Goal: Information Seeking & Learning: Learn about a topic

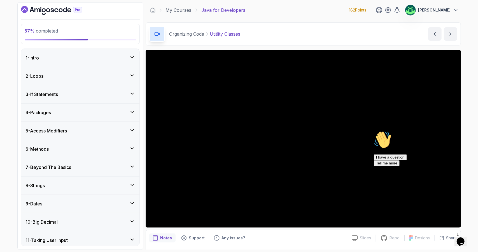
scroll to position [17, 0]
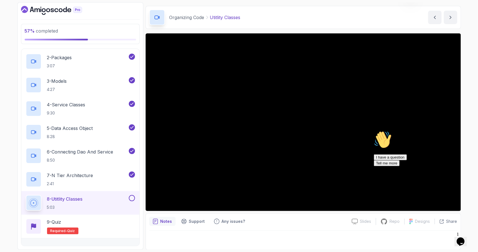
click at [465, 237] on div "Opens Chat This icon Opens the chat window." at bounding box center [460, 241] width 9 height 9
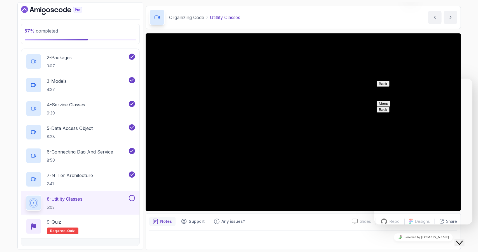
click at [395, 17] on div "Organizing Code Utitlity Classes Utitlity Classes by nelson" at bounding box center [304, 17] width 316 height 23
click at [390, 100] on button "Menu" at bounding box center [384, 103] width 14 height 6
click at [330, 16] on div "Organizing Code Utitlity Classes Utitlity Classes by nelson" at bounding box center [304, 17] width 316 height 23
click at [390, 100] on button "Menu" at bounding box center [384, 103] width 14 height 6
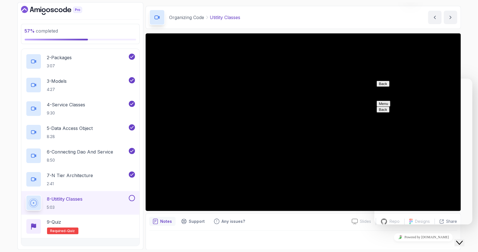
click at [402, 16] on div "Organizing Code Utitlity Classes Utitlity Classes by nelson" at bounding box center [304, 17] width 316 height 23
click at [460, 240] on icon "Close Chat This icon closes the chat window." at bounding box center [459, 242] width 7 height 7
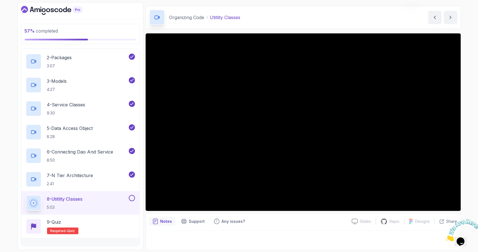
click at [460, 240] on img at bounding box center [463, 230] width 35 height 22
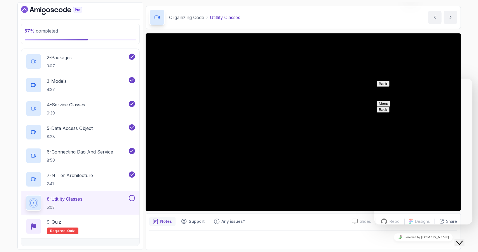
click at [460, 240] on icon "Close Chat This icon closes the chat window." at bounding box center [459, 242] width 7 height 7
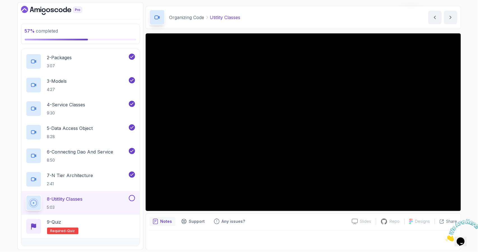
click at [446, 237] on icon "Close" at bounding box center [446, 239] width 0 height 5
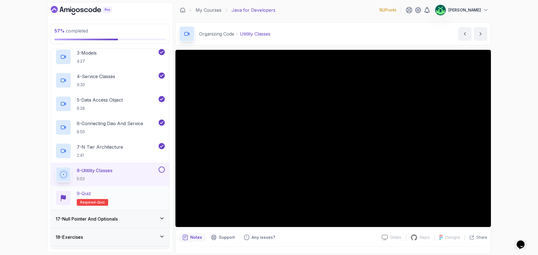
scroll to position [357, 0]
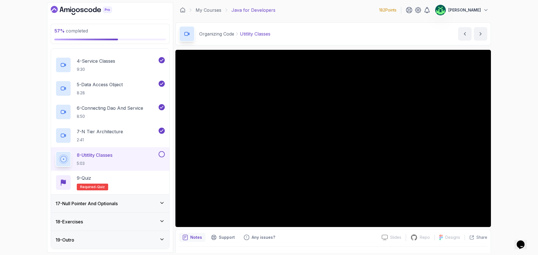
click at [478, 242] on icon "$i18n('chat', 'chat_widget')" at bounding box center [521, 245] width 8 height 8
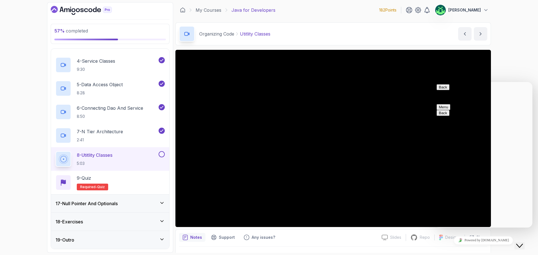
click at [450, 104] on button "Menu" at bounding box center [444, 107] width 14 height 6
click at [478, 244] on icon "Close Chat This icon closes the chat window." at bounding box center [519, 246] width 7 height 7
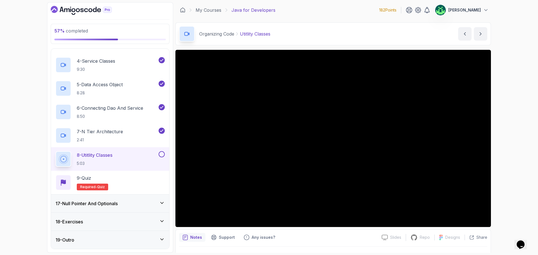
click at [478, 243] on icon "Opens Chat This icon Opens the chat window." at bounding box center [520, 244] width 9 height 9
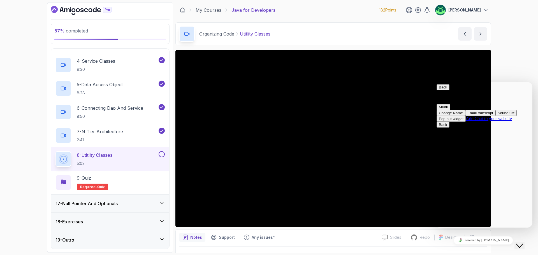
click at [478, 58] on div "57 % completed 1 - Intro 2 - Loops 3 - If Statements 4 - Packages 5 - Access Mo…" at bounding box center [269, 127] width 538 height 255
click at [478, 243] on icon "Close Chat This icon closes the chat window." at bounding box center [519, 246] width 7 height 7
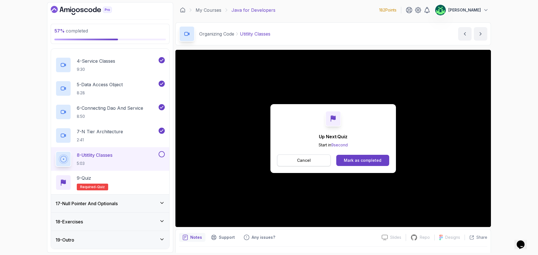
click at [302, 160] on p "Cancel" at bounding box center [304, 161] width 14 height 6
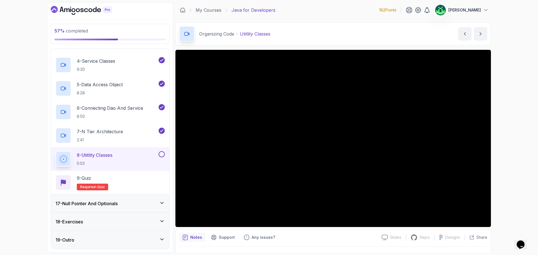
click at [101, 207] on h3 "17 - Null Pointer And Optionals" at bounding box center [86, 203] width 62 height 7
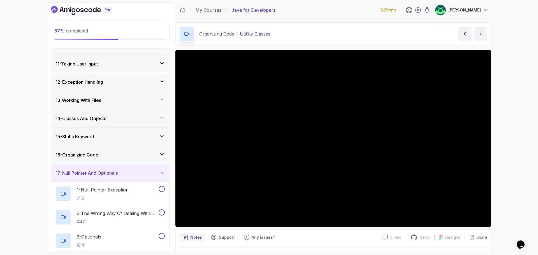
scroll to position [230, 0]
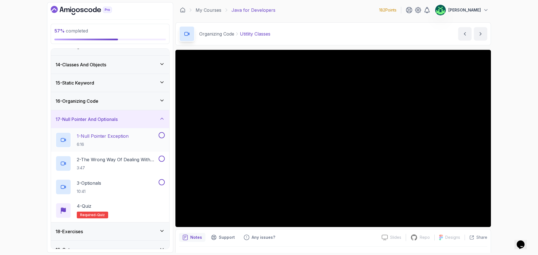
click at [123, 136] on p "1 - Null Pointer Exception" at bounding box center [103, 136] width 52 height 7
click at [98, 187] on h2 "3 - Optionals 10:41" at bounding box center [89, 187] width 24 height 15
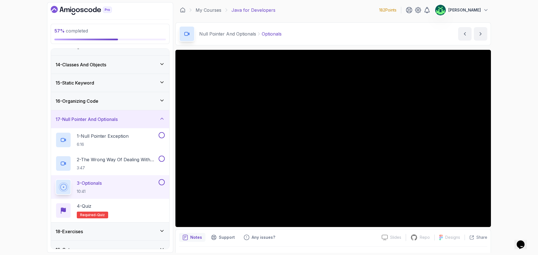
scroll to position [240, 0]
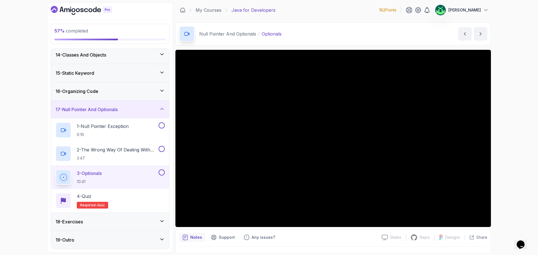
click at [129, 242] on div "19 - Outro" at bounding box center [109, 240] width 109 height 7
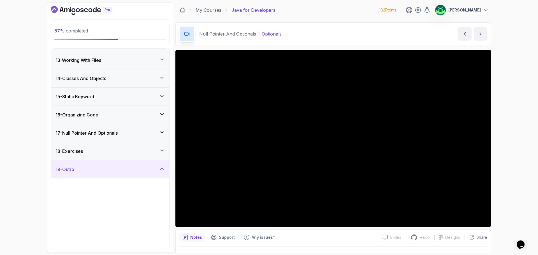
scroll to position [216, 0]
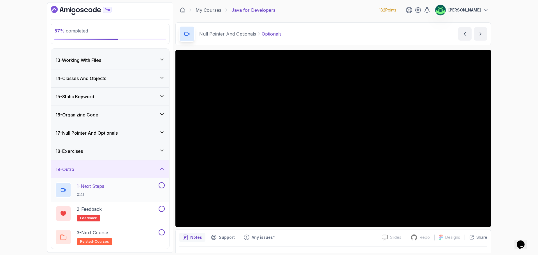
click at [128, 186] on div "1 - Next Steps 0:41" at bounding box center [106, 190] width 102 height 16
click at [119, 238] on div "3 - Next Course related-courses" at bounding box center [106, 237] width 102 height 16
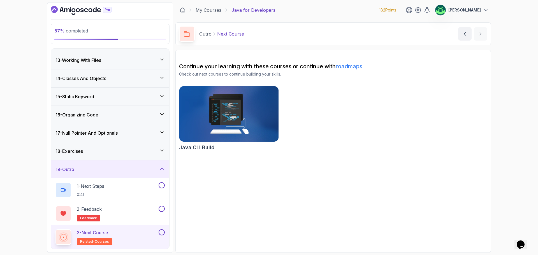
click at [224, 118] on img at bounding box center [229, 114] width 104 height 58
click at [131, 153] on div "18 - Exercises" at bounding box center [109, 151] width 109 height 7
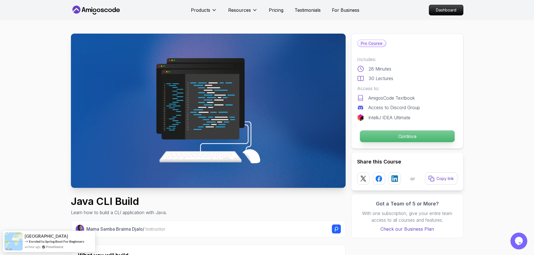
click at [405, 138] on p "Continue" at bounding box center [407, 137] width 95 height 12
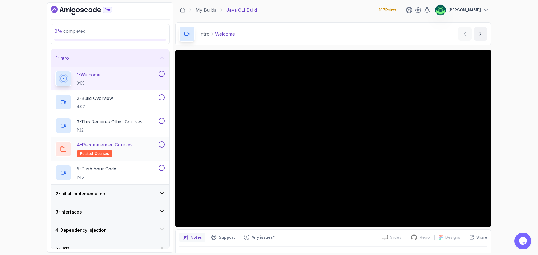
scroll to position [28, 0]
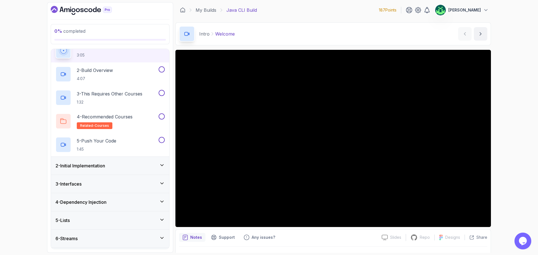
click at [124, 165] on div "2 - Initial Implementation" at bounding box center [109, 166] width 109 height 7
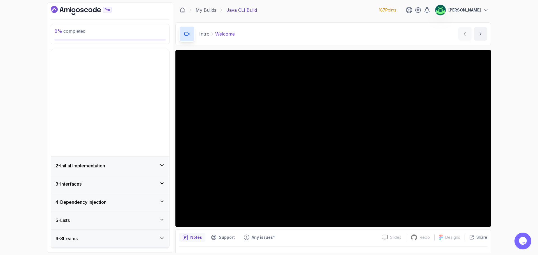
scroll to position [0, 0]
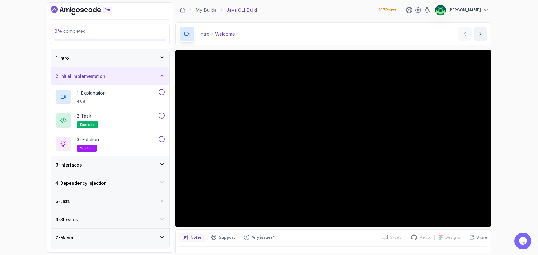
click at [134, 165] on div "3 - Interfaces" at bounding box center [109, 165] width 109 height 7
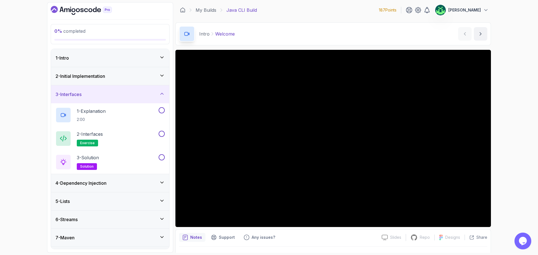
click at [119, 183] on div "4 - Dependency Injection" at bounding box center [109, 183] width 109 height 7
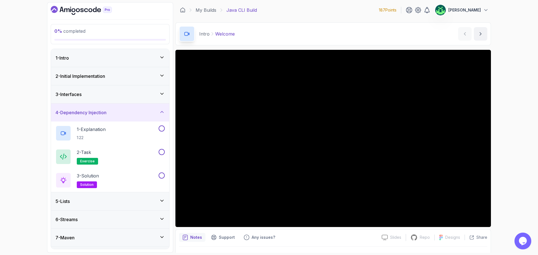
click at [119, 199] on div "5 - Lists" at bounding box center [109, 201] width 109 height 7
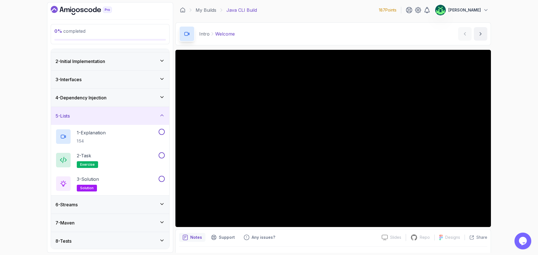
scroll to position [28, 0]
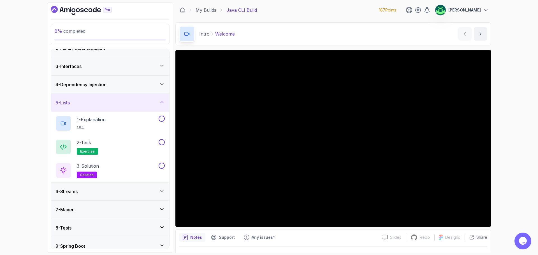
click at [119, 194] on div "6 - Streams" at bounding box center [109, 191] width 109 height 7
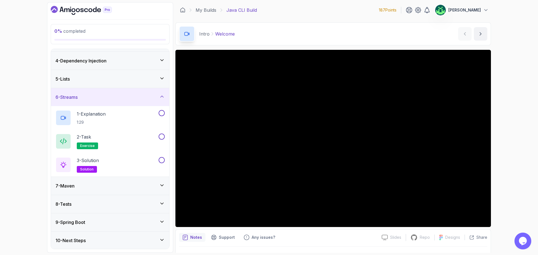
scroll to position [52, 0]
click at [120, 186] on div "7 - Maven" at bounding box center [109, 185] width 109 height 7
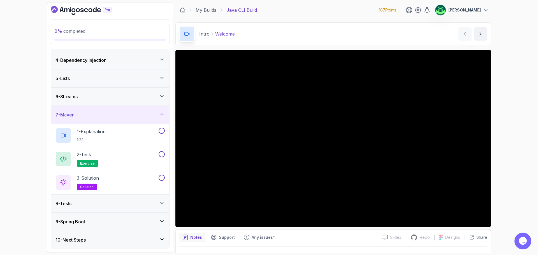
click at [116, 207] on div "8 - Tests" at bounding box center [110, 204] width 118 height 18
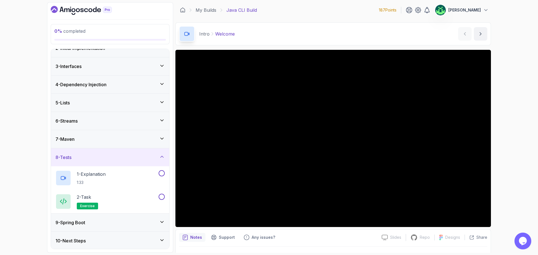
scroll to position [29, 0]
click at [112, 221] on div "9 - Spring Boot" at bounding box center [109, 222] width 109 height 7
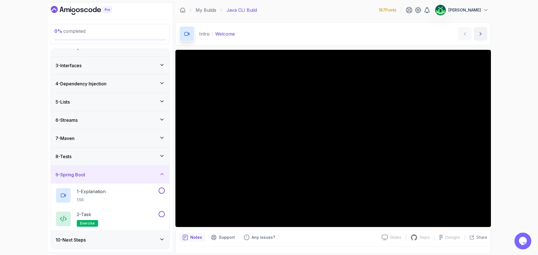
click at [119, 241] on div "10 - Next Steps" at bounding box center [109, 240] width 109 height 7
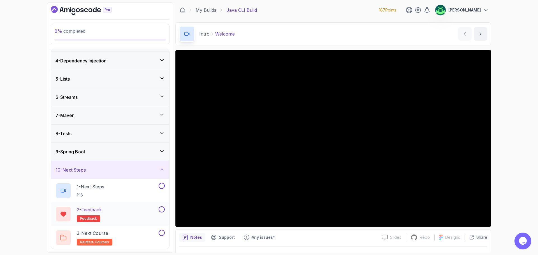
scroll to position [52, 0]
click at [115, 190] on div "1 - Next Steps 1:16" at bounding box center [106, 190] width 102 height 16
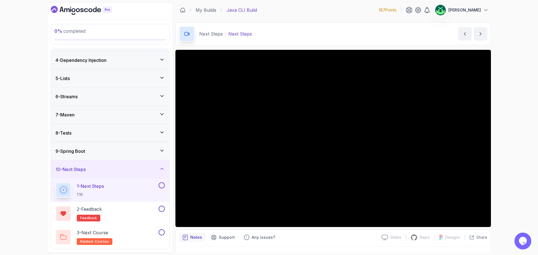
scroll to position [13, 0]
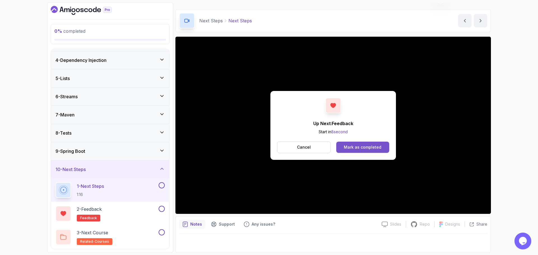
click at [368, 147] on div "Mark as completed" at bounding box center [363, 148] width 38 height 6
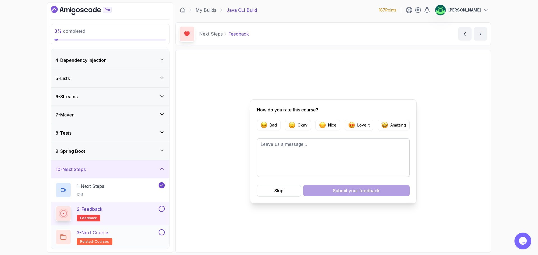
click at [116, 244] on div "3 - Next Course related-courses" at bounding box center [106, 237] width 102 height 16
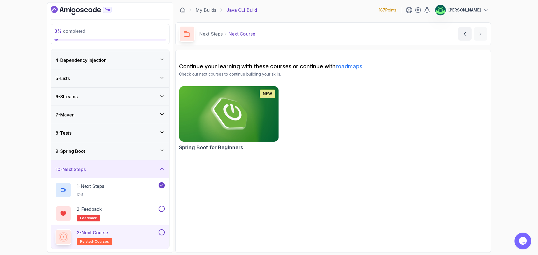
click at [152, 171] on div "10 - Next Steps" at bounding box center [109, 169] width 109 height 7
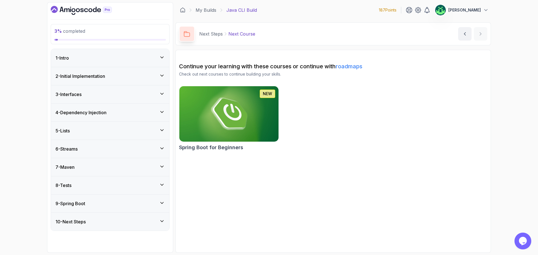
click at [122, 111] on div "4 - Dependency Injection" at bounding box center [109, 112] width 109 height 7
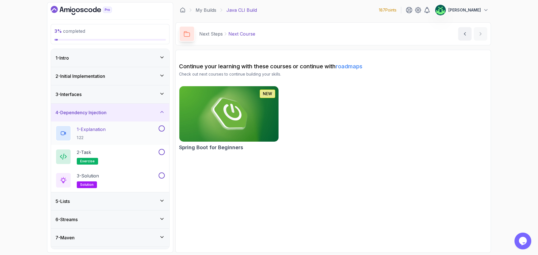
click at [122, 127] on div "1 - Explanation 1:22" at bounding box center [106, 134] width 102 height 16
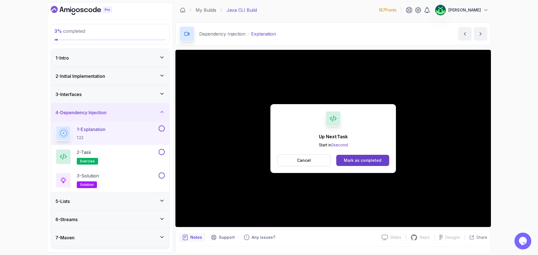
click at [282, 125] on div "Up Next: Task Start in 3 second Cancel Mark as completed" at bounding box center [333, 138] width 126 height 69
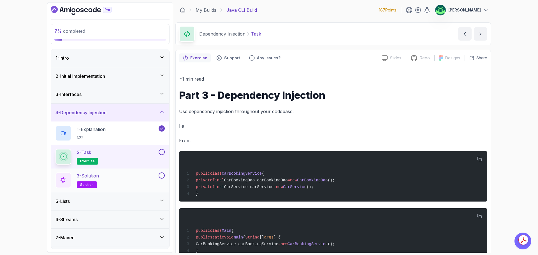
click at [131, 180] on div "3 - Solution solution" at bounding box center [106, 181] width 102 height 16
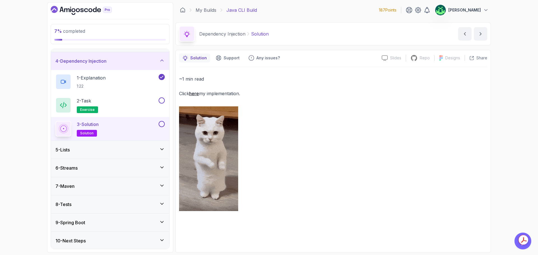
scroll to position [52, 0]
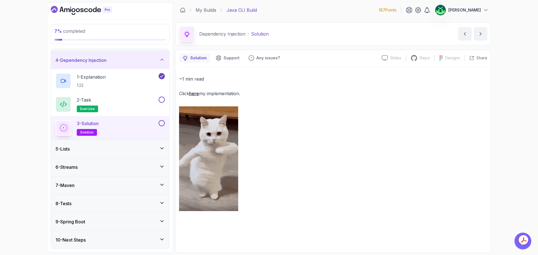
click at [97, 150] on div "5 - Lists" at bounding box center [109, 149] width 109 height 7
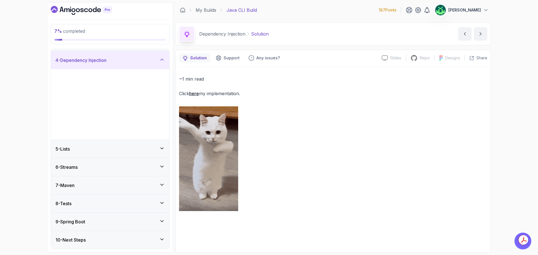
scroll to position [0, 0]
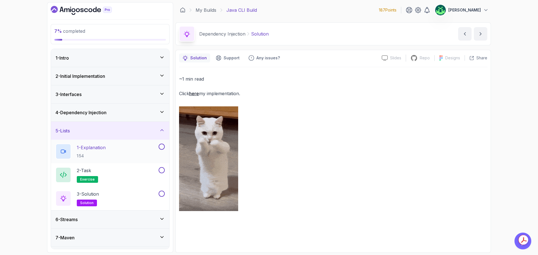
click at [116, 152] on div "1 - Explanation 1:54" at bounding box center [106, 152] width 102 height 16
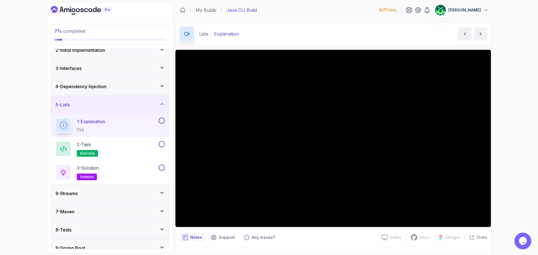
scroll to position [52, 0]
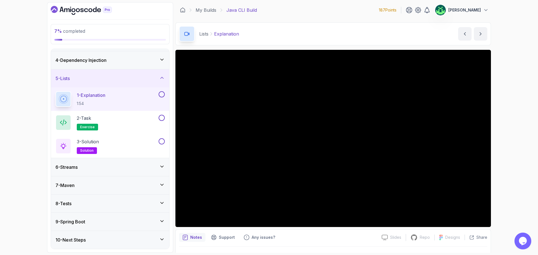
click at [122, 221] on div "9 - Spring Boot" at bounding box center [109, 222] width 109 height 7
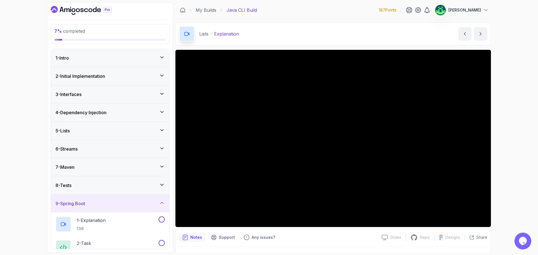
scroll to position [29, 0]
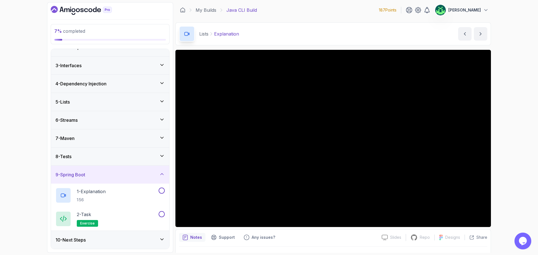
click at [117, 173] on div "9 - Spring Boot" at bounding box center [109, 174] width 109 height 7
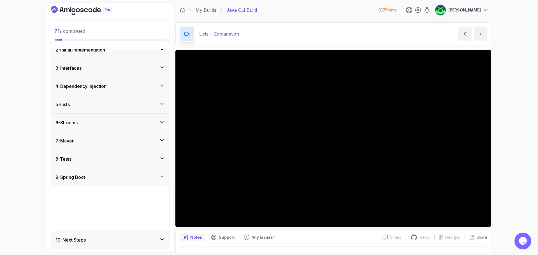
scroll to position [0, 0]
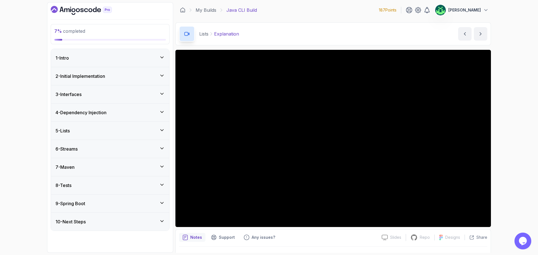
click at [87, 131] on div "5 - Lists" at bounding box center [109, 130] width 109 height 7
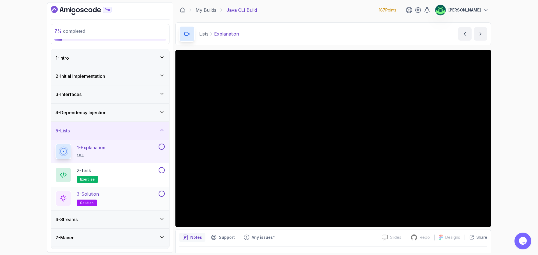
click at [105, 200] on div "3 - Solution solution" at bounding box center [106, 199] width 102 height 16
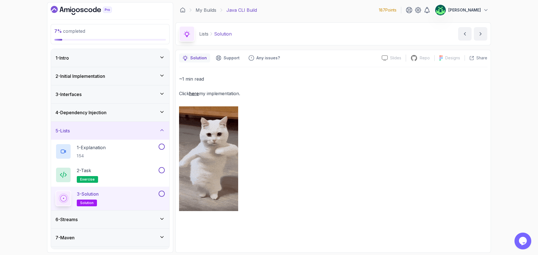
click at [194, 92] on link "here" at bounding box center [194, 94] width 10 height 6
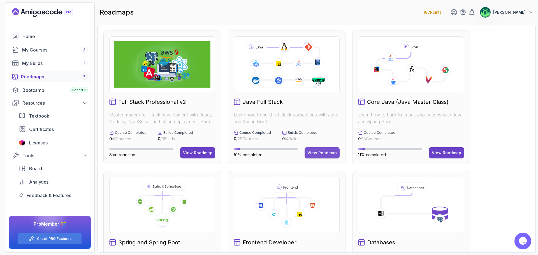
click at [324, 156] on button "View Roadmap" at bounding box center [322, 152] width 35 height 11
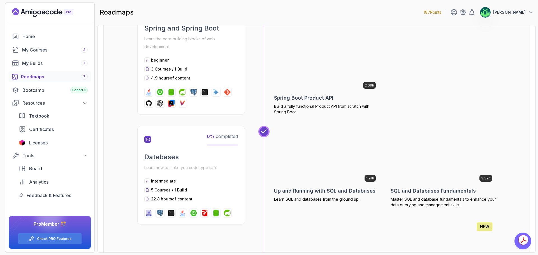
scroll to position [1121, 0]
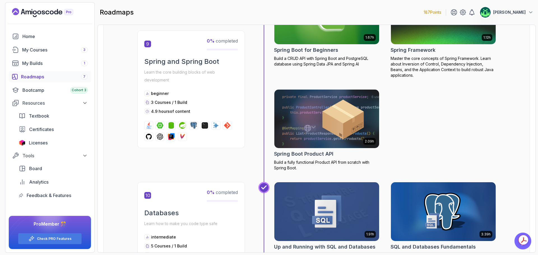
click at [181, 139] on img at bounding box center [182, 136] width 7 height 7
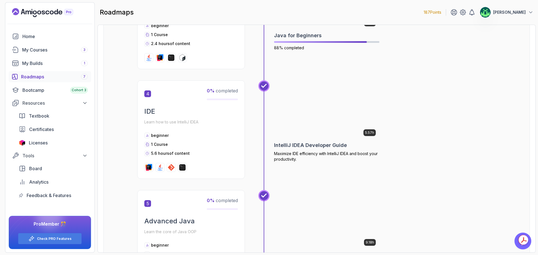
scroll to position [588, 0]
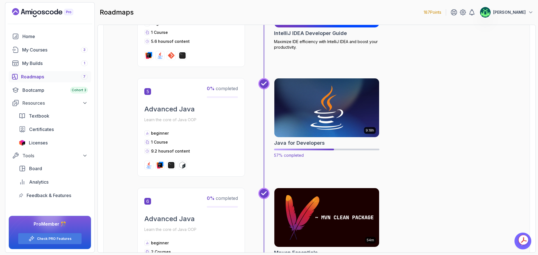
click at [327, 117] on img at bounding box center [327, 108] width 110 height 62
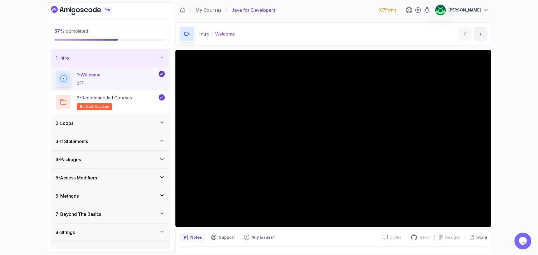
click at [108, 234] on div "8 - Strings" at bounding box center [109, 232] width 109 height 7
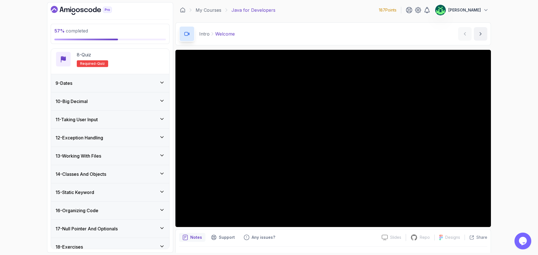
scroll to position [334, 0]
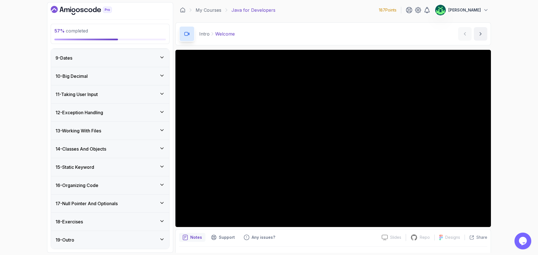
click at [121, 240] on div "19 - Outro" at bounding box center [109, 240] width 109 height 7
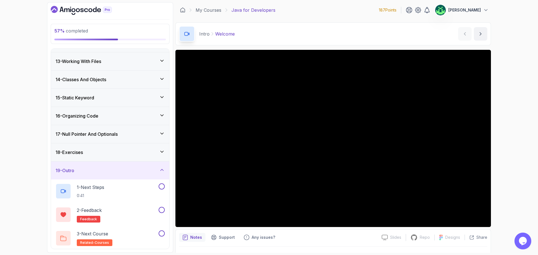
scroll to position [216, 0]
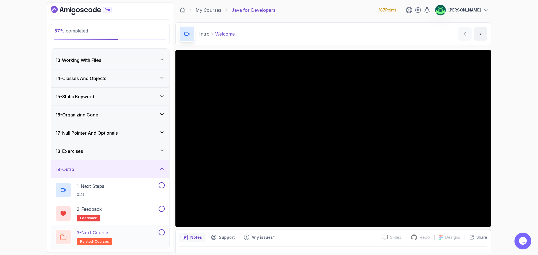
click at [125, 236] on div "3 - Next Course related-courses" at bounding box center [106, 237] width 102 height 16
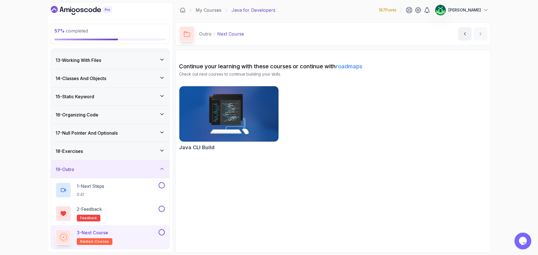
click at [249, 123] on img at bounding box center [229, 114] width 104 height 58
click at [150, 166] on div "19 - Outro" at bounding box center [109, 169] width 109 height 7
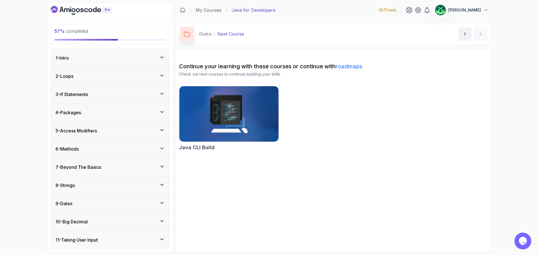
click at [106, 59] on div "1 - Intro" at bounding box center [109, 58] width 109 height 7
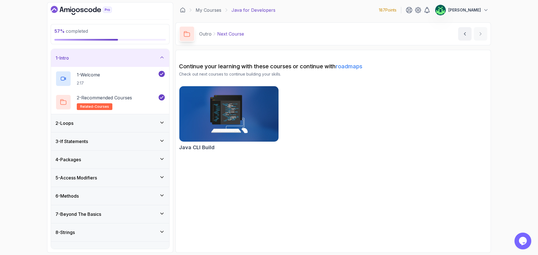
click at [106, 59] on div "1 - Intro" at bounding box center [109, 58] width 109 height 7
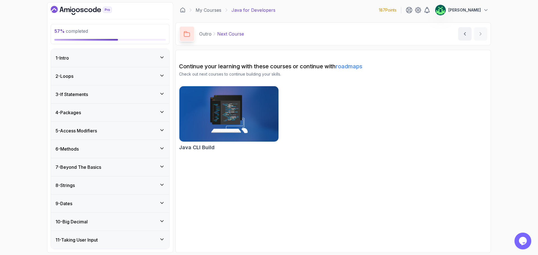
click at [481, 10] on p "[PERSON_NAME]" at bounding box center [464, 10] width 33 height 6
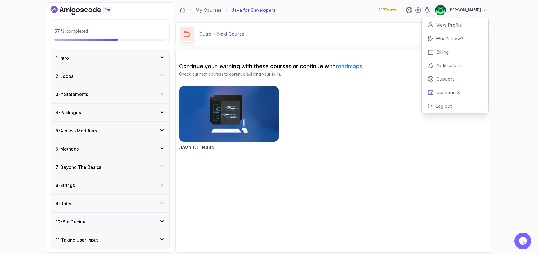
click at [356, 6] on div "My Courses Java for Developers 187 Points Vijay 0 Points View Profile What's ne…" at bounding box center [333, 10] width 316 height 16
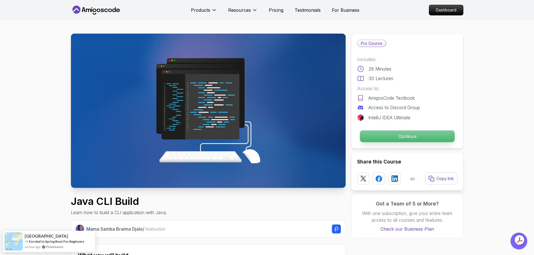
click at [395, 140] on p "Continue" at bounding box center [407, 137] width 95 height 12
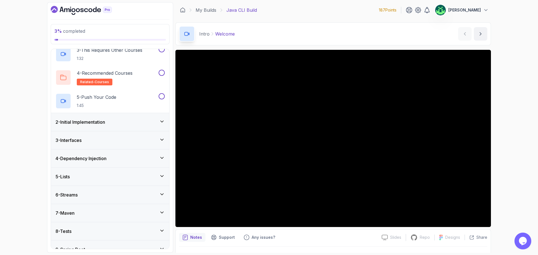
scroll to position [84, 0]
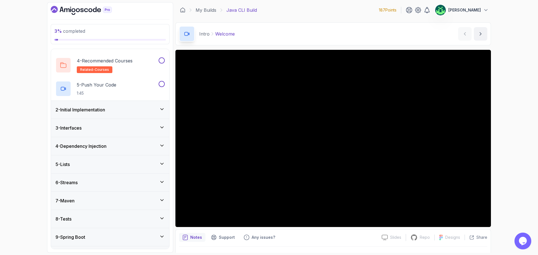
click at [116, 108] on div "2 - Initial Implementation" at bounding box center [109, 109] width 109 height 7
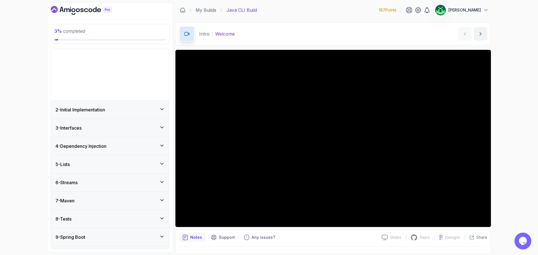
scroll to position [0, 0]
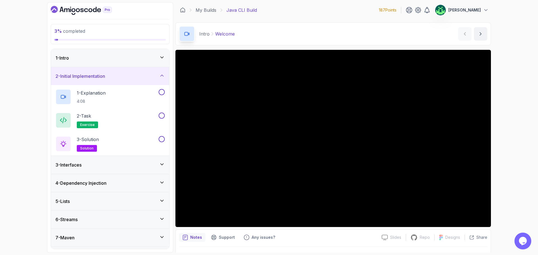
click at [142, 170] on div "3 - Interfaces" at bounding box center [110, 165] width 118 height 18
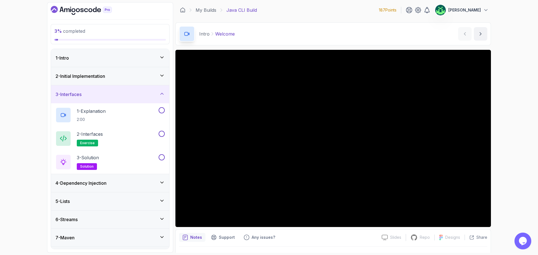
click at [130, 71] on div "2 - Initial Implementation" at bounding box center [110, 76] width 118 height 18
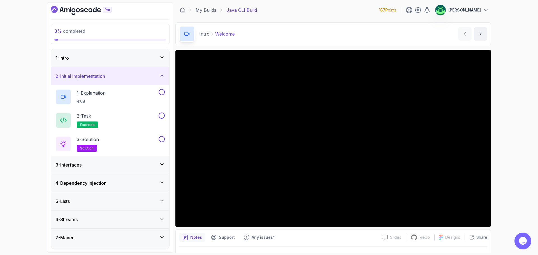
click at [130, 58] on div "1 - Intro" at bounding box center [109, 58] width 109 height 7
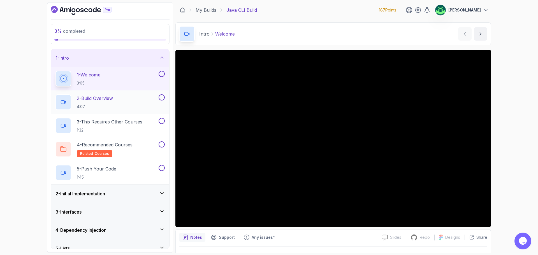
click at [131, 98] on div "2 - Build Overview 4:07" at bounding box center [106, 102] width 102 height 16
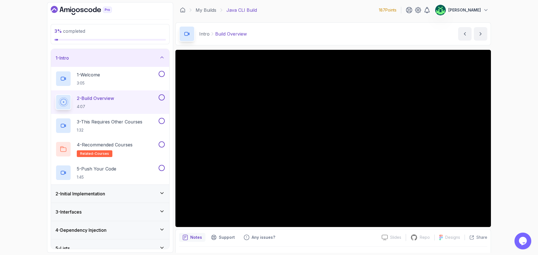
click at [506, 159] on div "3 % completed 1 - Intro 1 - Welcome 3:05 2 - Build Overview 4:07 3 - This Requi…" at bounding box center [269, 127] width 538 height 255
click at [126, 170] on div "5 - Push Your Code 1:45" at bounding box center [106, 173] width 102 height 16
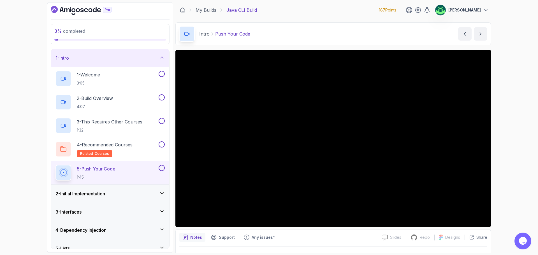
click at [131, 194] on div "2 - Initial Implementation" at bounding box center [109, 194] width 109 height 7
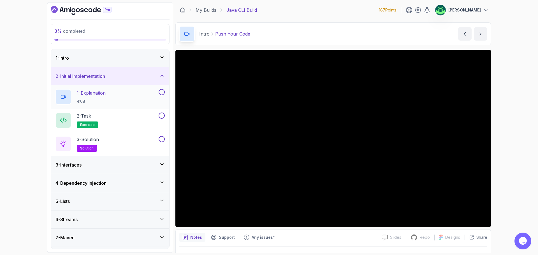
click at [128, 94] on div "1 - Explanation 4:08" at bounding box center [106, 97] width 102 height 16
click at [114, 166] on div "3 - Interfaces" at bounding box center [109, 165] width 109 height 7
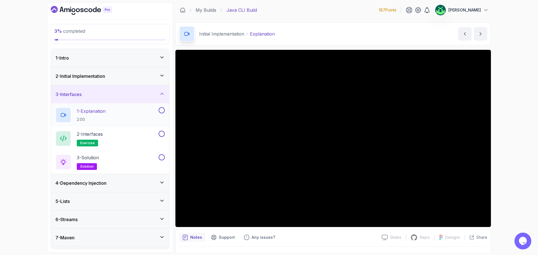
click at [117, 113] on div "1 - Explanation 2:00" at bounding box center [106, 115] width 102 height 16
click at [148, 57] on div "1 - Intro" at bounding box center [109, 58] width 109 height 7
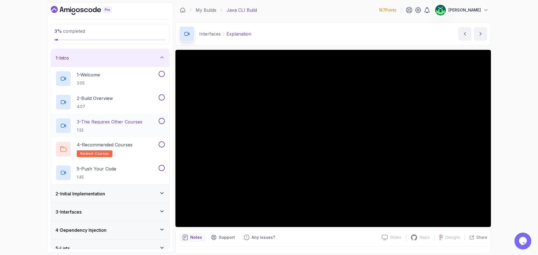
click at [139, 123] on p "3 - This Requires Other Courses" at bounding box center [110, 122] width 66 height 7
click at [160, 60] on icon at bounding box center [162, 58] width 6 height 6
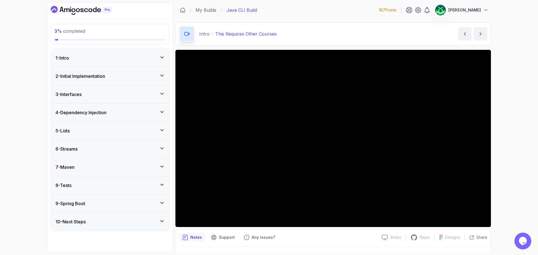
click at [136, 96] on div "3 - Interfaces" at bounding box center [109, 94] width 109 height 7
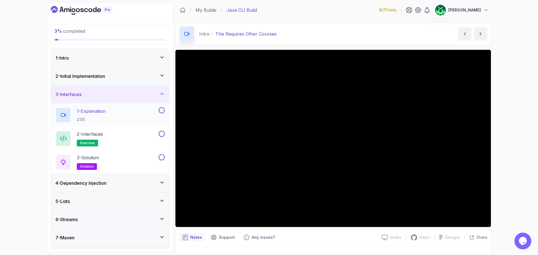
click at [129, 111] on div "1 - Explanation 2:00" at bounding box center [106, 115] width 102 height 16
click at [126, 162] on div "3 - Solution solution" at bounding box center [106, 162] width 102 height 16
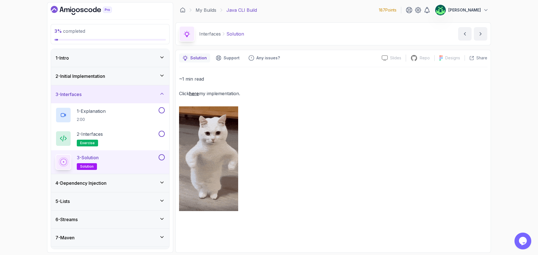
click at [195, 94] on link "here" at bounding box center [194, 94] width 10 height 6
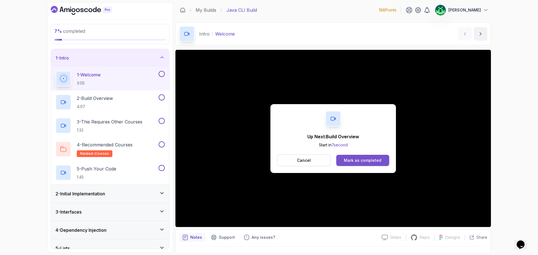
click at [353, 161] on div "Mark as completed" at bounding box center [363, 161] width 38 height 6
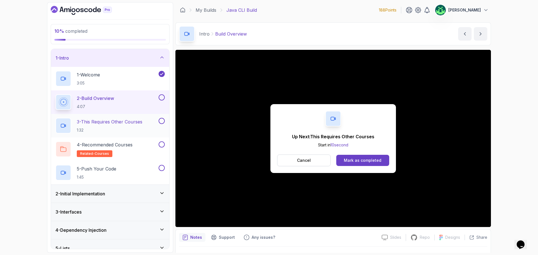
click at [108, 122] on p "3 - This Requires Other Courses" at bounding box center [110, 122] width 66 height 7
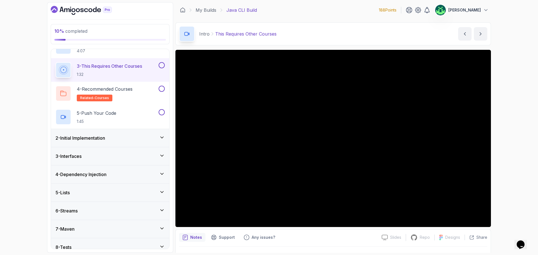
scroll to position [56, 0]
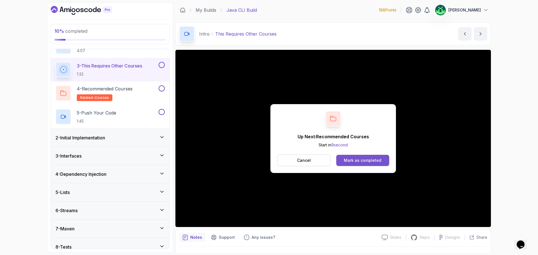
click at [363, 161] on div "Mark as completed" at bounding box center [363, 161] width 38 height 6
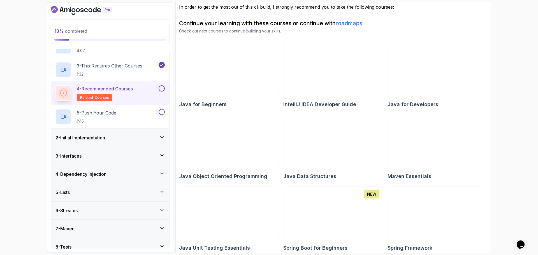
scroll to position [54, 0]
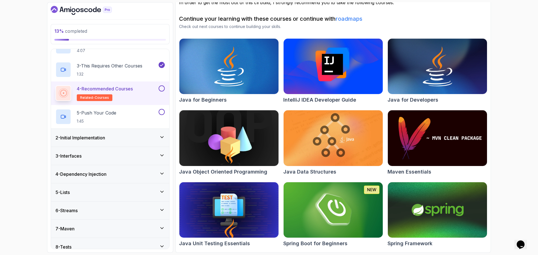
click at [232, 142] on img at bounding box center [229, 138] width 104 height 58
click at [106, 162] on div "3 - Interfaces" at bounding box center [110, 156] width 118 height 18
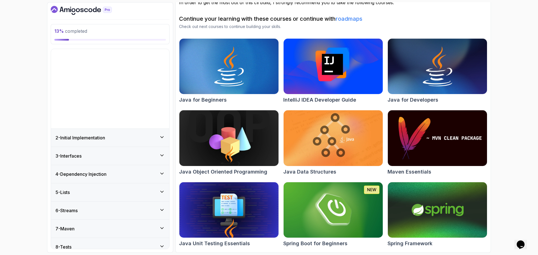
scroll to position [0, 0]
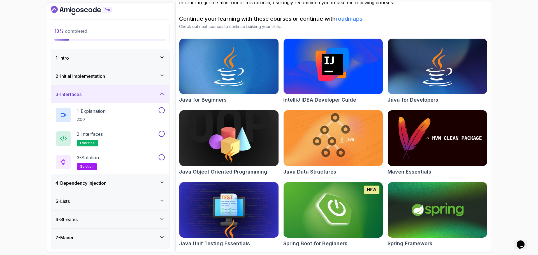
click at [113, 181] on div "4 - Dependency Injection" at bounding box center [109, 183] width 109 height 7
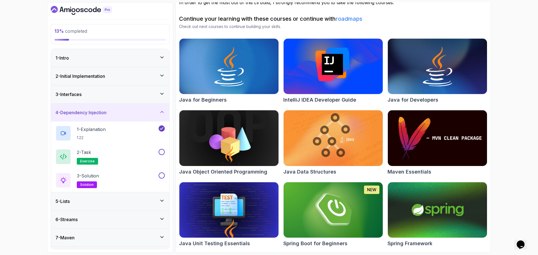
click at [126, 96] on div "3 - Interfaces" at bounding box center [109, 94] width 109 height 7
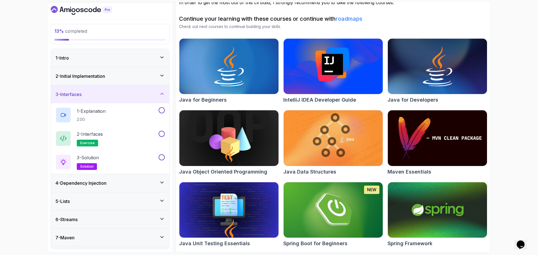
click at [489, 26] on section "In order to get the most out of this cli build, I strongly recommend you to tak…" at bounding box center [333, 125] width 316 height 258
click at [138, 184] on div "4 - Dependency Injection" at bounding box center [109, 183] width 109 height 7
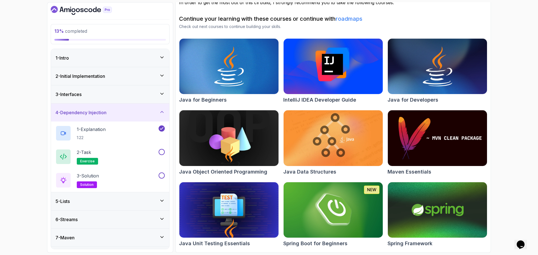
click at [127, 116] on div "4 - Dependency Injection" at bounding box center [110, 113] width 118 height 18
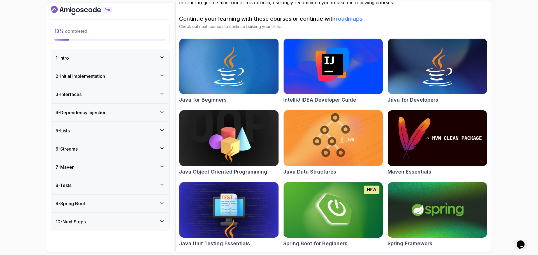
click at [137, 96] on div "3 - Interfaces" at bounding box center [109, 94] width 109 height 7
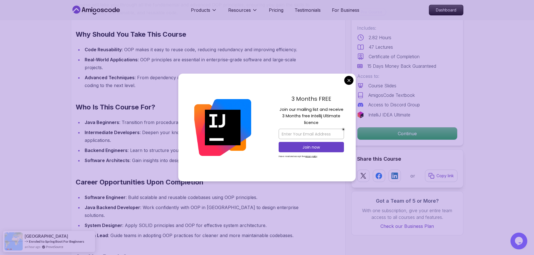
scroll to position [476, 0]
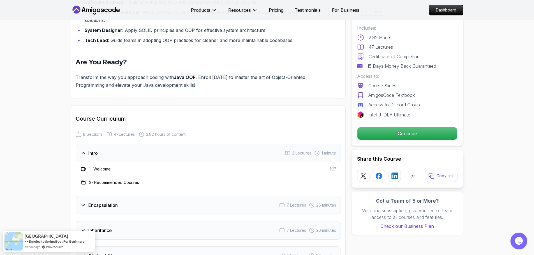
scroll to position [701, 0]
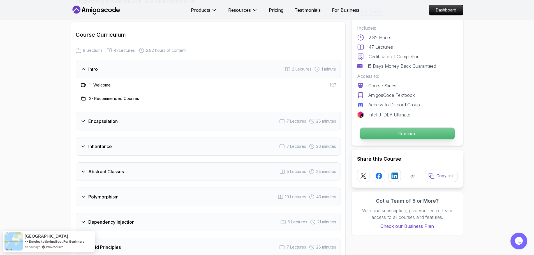
click at [374, 136] on p "Continue" at bounding box center [407, 134] width 95 height 12
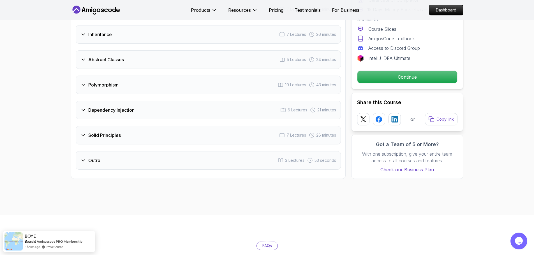
scroll to position [749, 0]
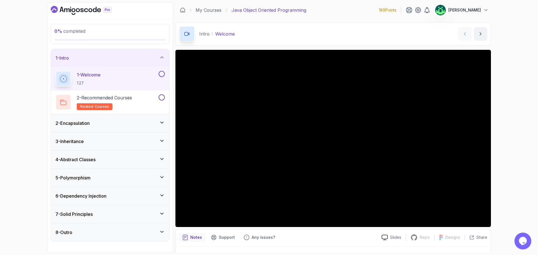
click at [114, 126] on div "2 - Encapsulation" at bounding box center [109, 123] width 109 height 7
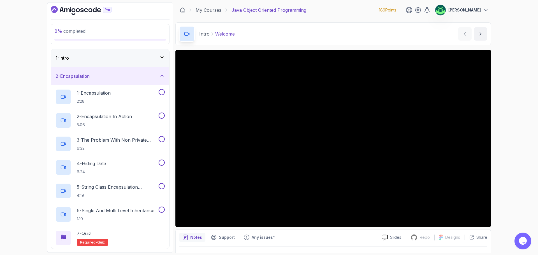
click at [132, 76] on div "2 - Encapsulation" at bounding box center [109, 76] width 109 height 7
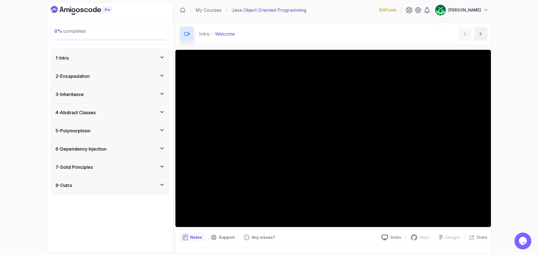
click at [74, 58] on div "1 - Intro" at bounding box center [109, 58] width 109 height 7
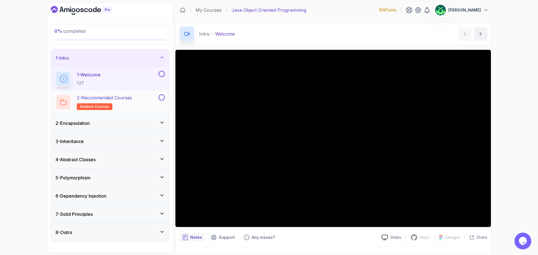
click at [114, 114] on div "2 - Recommended Courses related-courses" at bounding box center [110, 103] width 118 height 24
click at [256, 11] on p "Java Object Oriented Programming" at bounding box center [268, 10] width 75 height 7
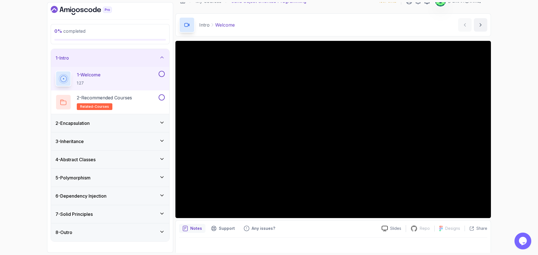
scroll to position [13, 0]
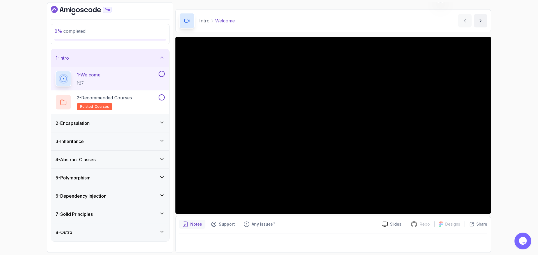
click at [84, 235] on div "8 - Outro" at bounding box center [109, 232] width 109 height 7
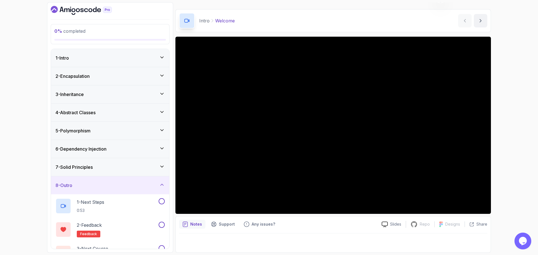
click at [93, 170] on h3 "7 - Solid Principles" at bounding box center [73, 167] width 37 height 7
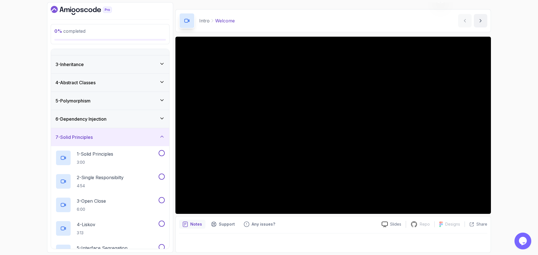
scroll to position [26, 0]
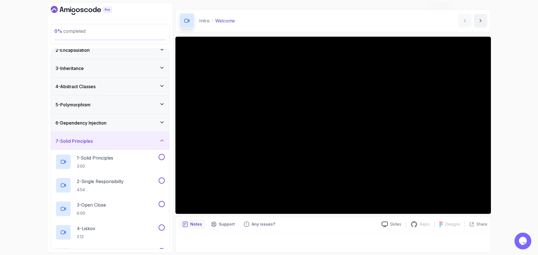
click at [114, 143] on div "7 - Solid Principles" at bounding box center [109, 141] width 109 height 7
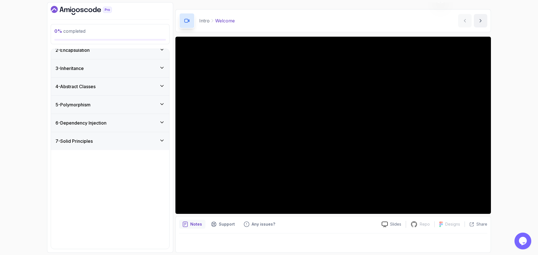
scroll to position [0, 0]
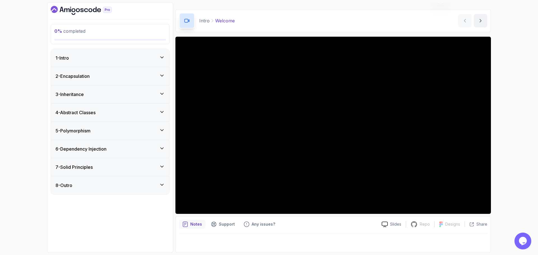
click at [114, 154] on div "6 - Dependency Injection" at bounding box center [110, 149] width 118 height 18
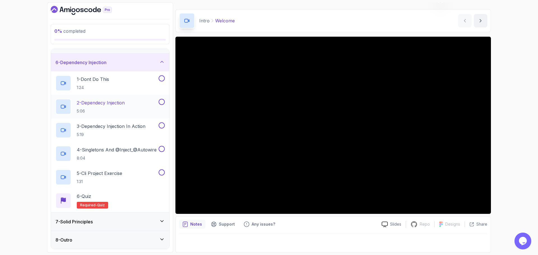
scroll to position [3, 0]
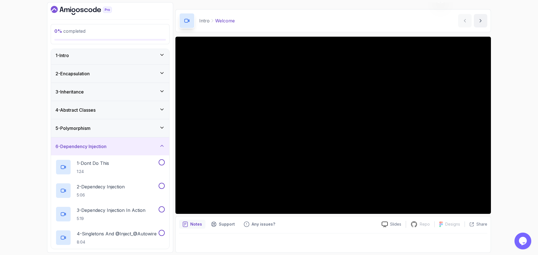
click at [116, 148] on div "6 - Dependency Injection" at bounding box center [109, 146] width 109 height 7
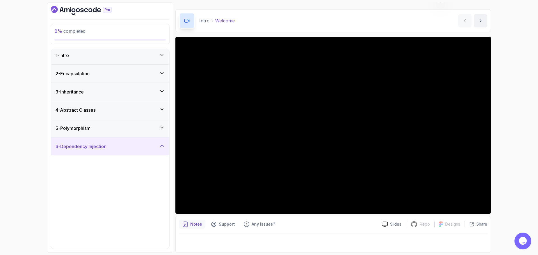
scroll to position [0, 0]
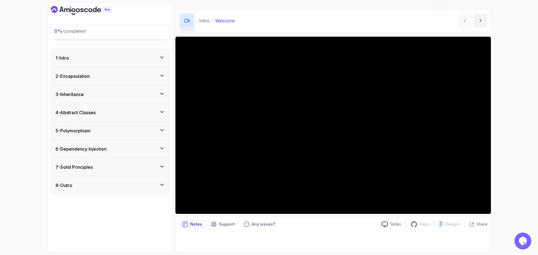
click at [117, 134] on div "5 - Polymorphism" at bounding box center [109, 130] width 109 height 7
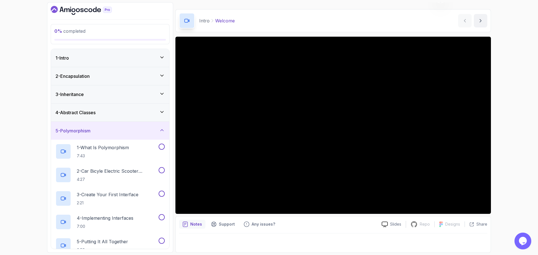
click at [120, 129] on div "5 - Polymorphism" at bounding box center [109, 130] width 109 height 7
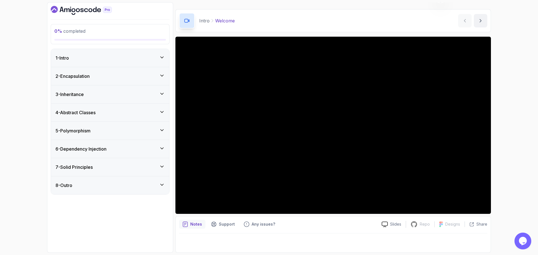
click at [118, 113] on div "4 - Abstract Classes" at bounding box center [109, 112] width 109 height 7
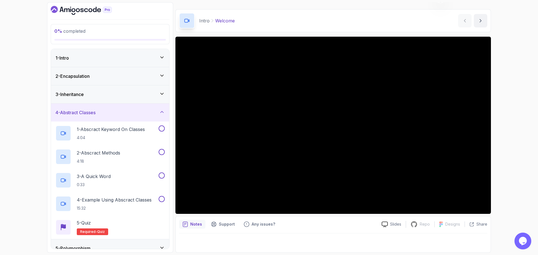
click at [126, 96] on div "3 - Inheritance" at bounding box center [109, 94] width 109 height 7
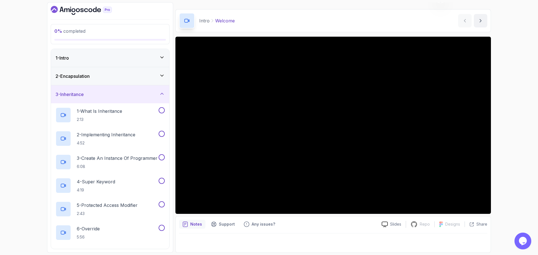
click at [115, 95] on div "3 - Inheritance" at bounding box center [109, 94] width 109 height 7
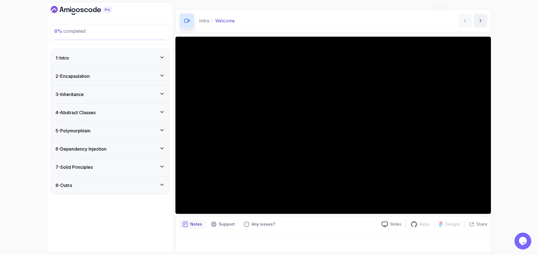
click at [119, 78] on div "2 - Encapsulation" at bounding box center [109, 76] width 109 height 7
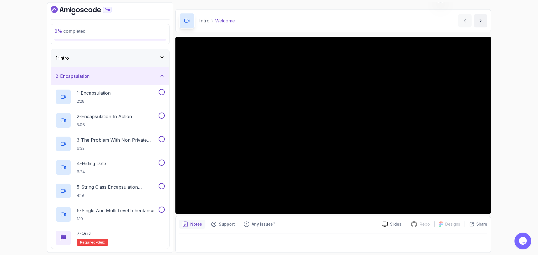
click at [124, 78] on div "2 - Encapsulation" at bounding box center [109, 76] width 109 height 7
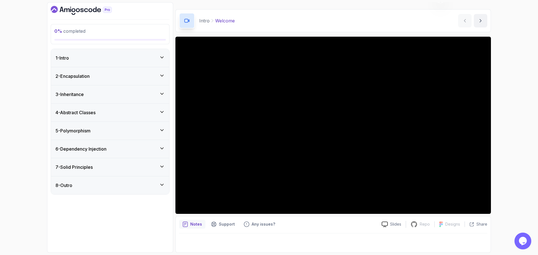
click at [124, 94] on div "3 - Inheritance" at bounding box center [109, 94] width 109 height 7
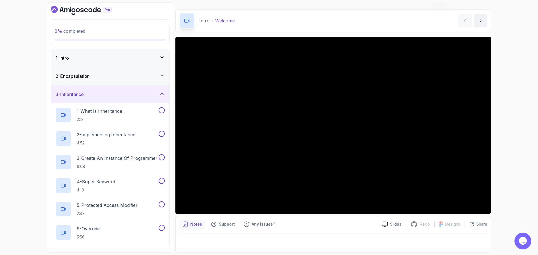
click at [133, 92] on div "3 - Inheritance" at bounding box center [109, 94] width 109 height 7
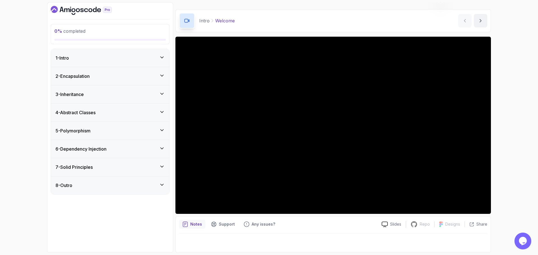
click at [136, 185] on div "8 - Outro" at bounding box center [109, 185] width 109 height 7
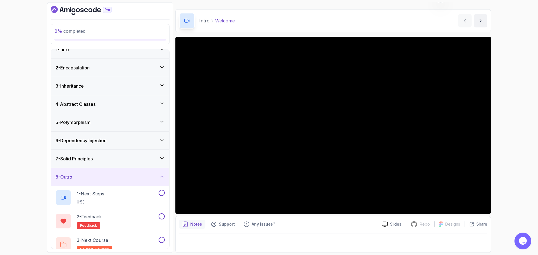
scroll to position [16, 0]
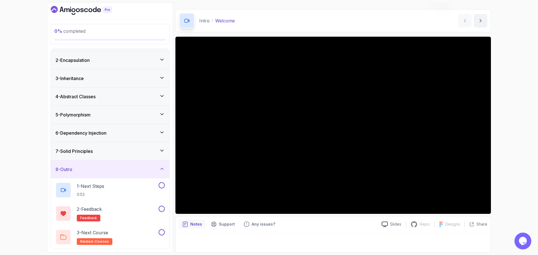
drag, startPoint x: 126, startPoint y: 171, endPoint x: 128, endPoint y: 157, distance: 14.4
click at [126, 171] on div "8 - Outro" at bounding box center [109, 169] width 109 height 7
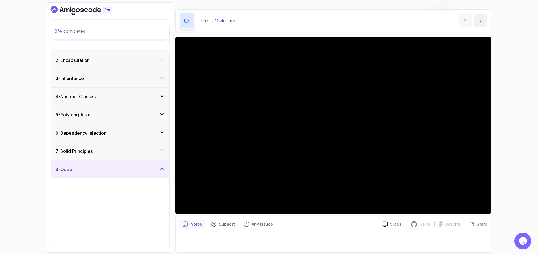
scroll to position [0, 0]
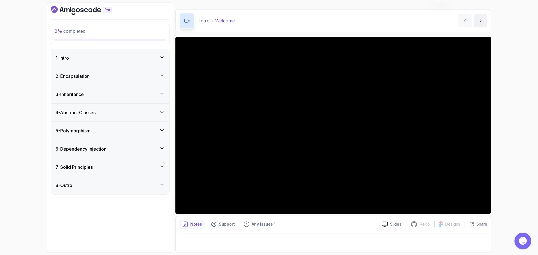
click at [125, 167] on div "7 - Solid Principles" at bounding box center [109, 167] width 109 height 7
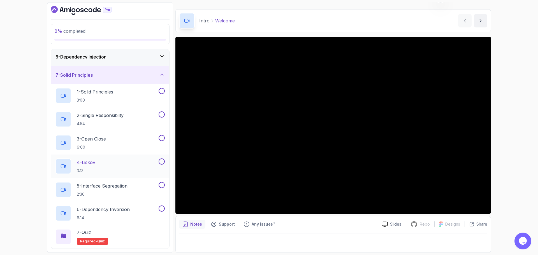
scroll to position [26, 0]
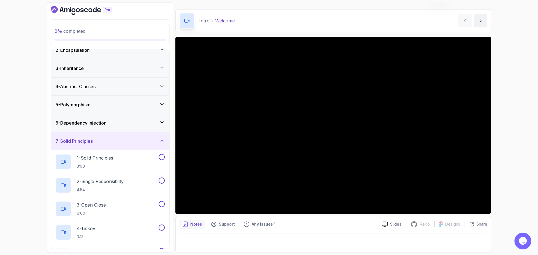
click at [119, 141] on div "7 - Solid Principles" at bounding box center [109, 141] width 109 height 7
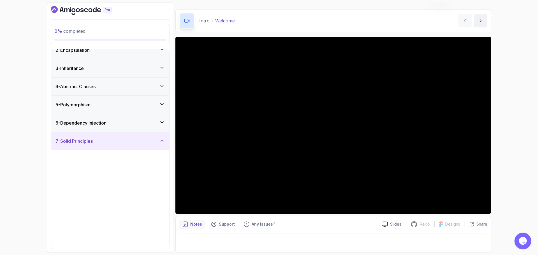
scroll to position [0, 0]
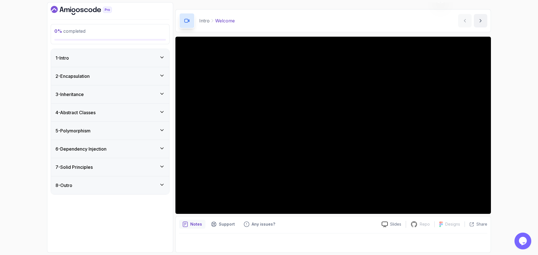
click at [117, 149] on div "6 - Dependency Injection" at bounding box center [109, 149] width 109 height 7
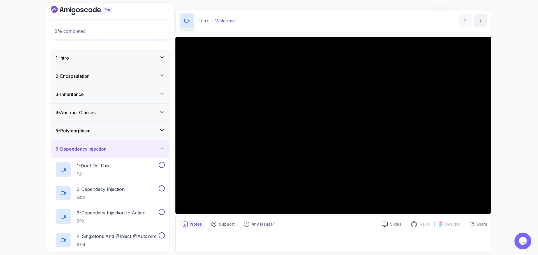
click at [117, 149] on div "6 - Dependency Injection" at bounding box center [109, 149] width 109 height 7
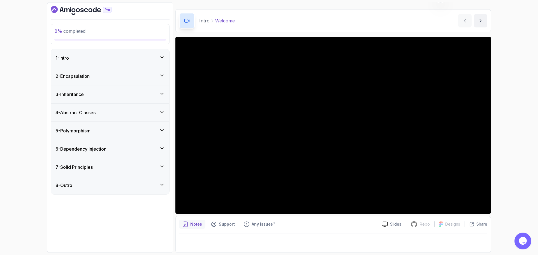
click at [130, 154] on div "6 - Dependency Injection" at bounding box center [110, 149] width 118 height 18
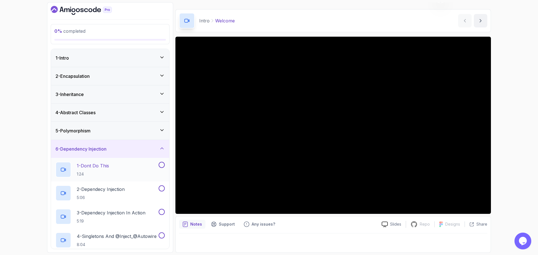
click at [122, 170] on div "1 - Dont Do This 1:24" at bounding box center [106, 170] width 102 height 16
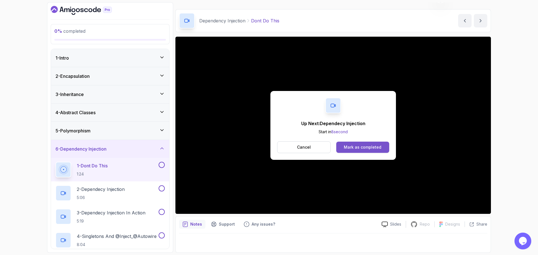
click at [375, 147] on div "Mark as completed" at bounding box center [363, 148] width 38 height 6
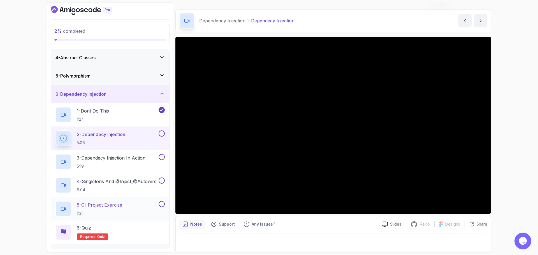
scroll to position [56, 0]
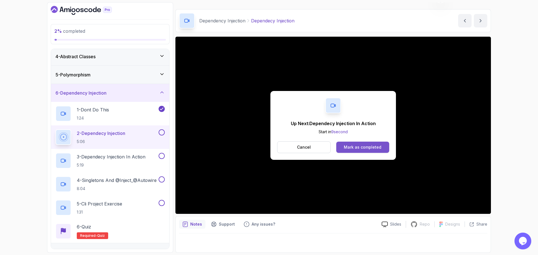
click at [375, 147] on div "Mark as completed" at bounding box center [363, 148] width 38 height 6
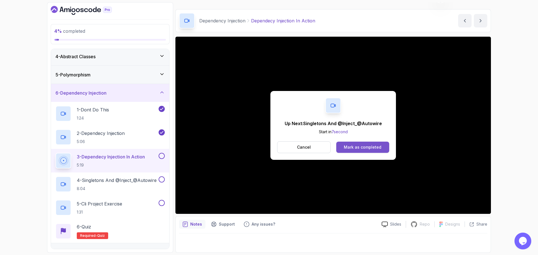
click at [365, 150] on div "Mark as completed" at bounding box center [363, 148] width 38 height 6
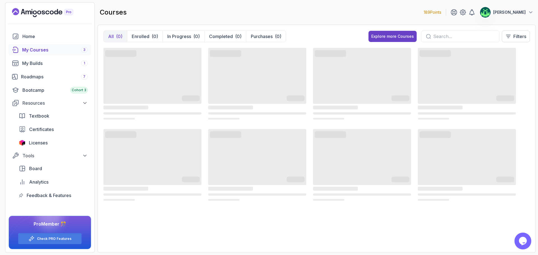
click at [453, 36] on input "text" at bounding box center [464, 36] width 62 height 7
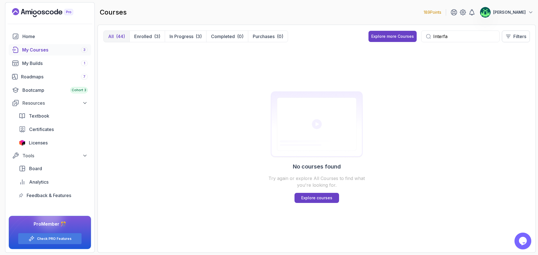
type input "Interfa"
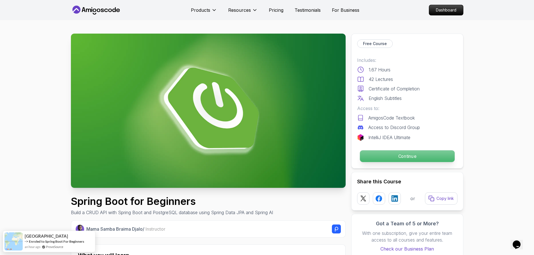
click at [425, 155] on p "Continue" at bounding box center [407, 156] width 95 height 12
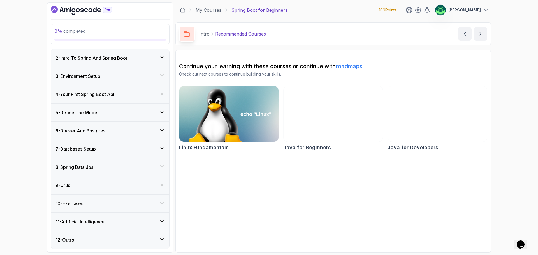
scroll to position [9, 0]
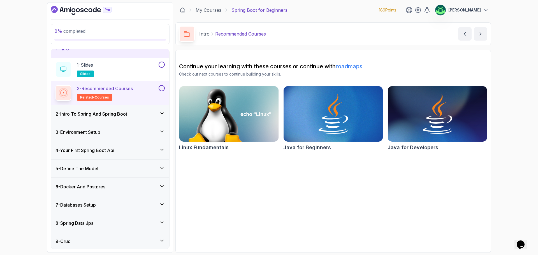
click at [105, 153] on h3 "4 - Your First Spring Boot Api" at bounding box center [84, 150] width 59 height 7
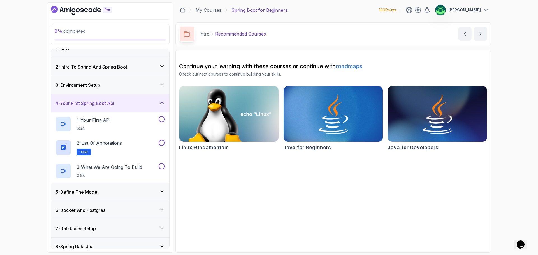
click at [109, 190] on div "5 - Define The Model" at bounding box center [109, 192] width 109 height 7
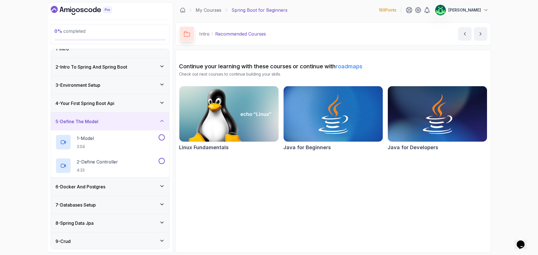
click at [110, 188] on div "6 - Docker And Postgres" at bounding box center [109, 187] width 109 height 7
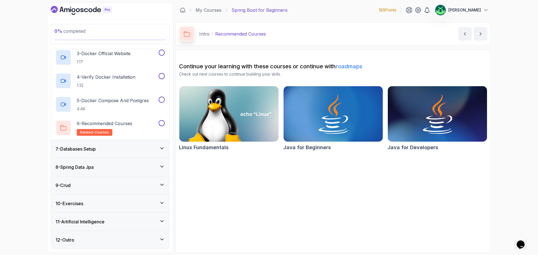
click at [115, 149] on div "7 - Databases Setup" at bounding box center [109, 149] width 109 height 7
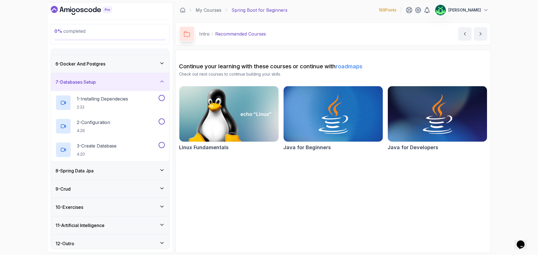
scroll to position [89, 0]
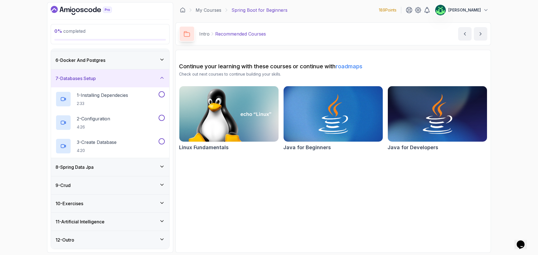
click at [122, 168] on div "8 - Spring Data Jpa" at bounding box center [109, 167] width 109 height 7
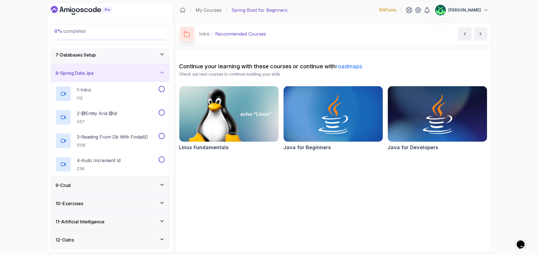
click at [122, 183] on div "9 - Crud" at bounding box center [109, 185] width 109 height 7
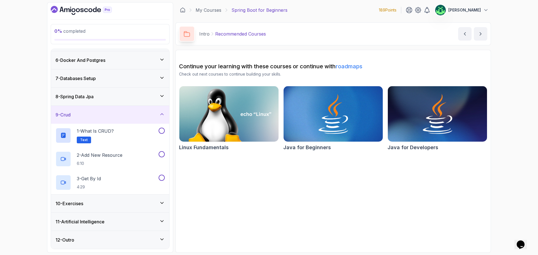
click at [109, 204] on div "10 - Exercises" at bounding box center [109, 203] width 109 height 7
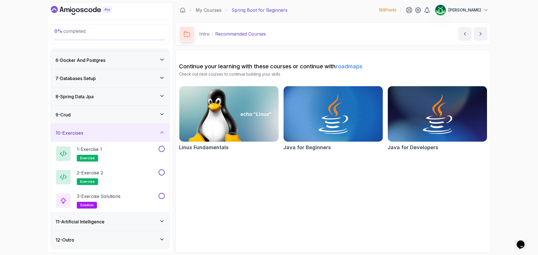
click at [119, 221] on div "11 - Artificial Intelligence" at bounding box center [109, 222] width 109 height 7
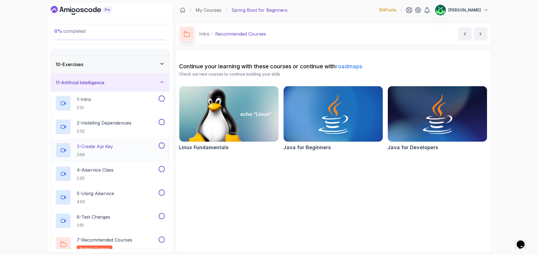
scroll to position [99, 0]
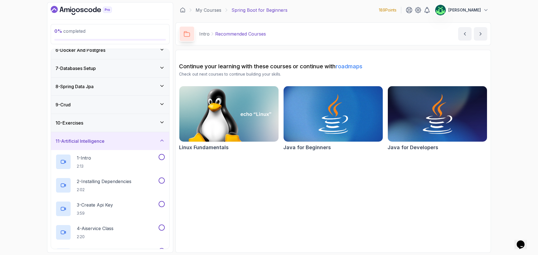
click at [136, 143] on div "11 - Artificial Intelligence" at bounding box center [109, 141] width 109 height 7
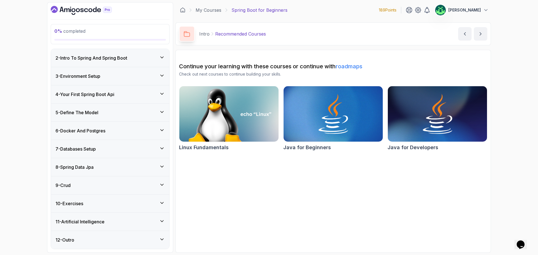
scroll to position [0, 0]
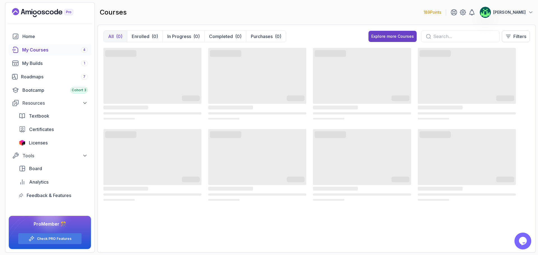
click at [491, 13] on img at bounding box center [485, 12] width 11 height 11
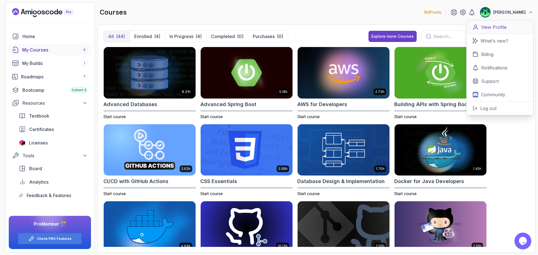
click at [502, 29] on p "View Profile" at bounding box center [493, 27] width 25 height 7
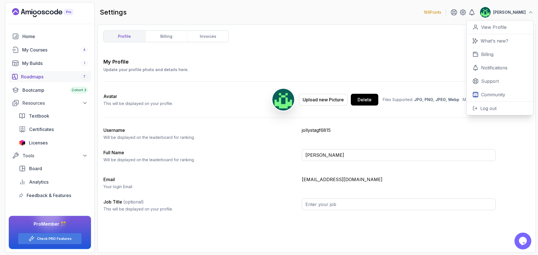
click at [68, 75] on div "Roadmaps 7" at bounding box center [54, 76] width 67 height 7
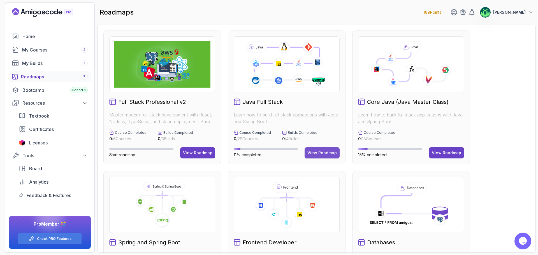
click at [320, 153] on div "View Roadmap" at bounding box center [321, 153] width 29 height 6
